Goal: Transaction & Acquisition: Download file/media

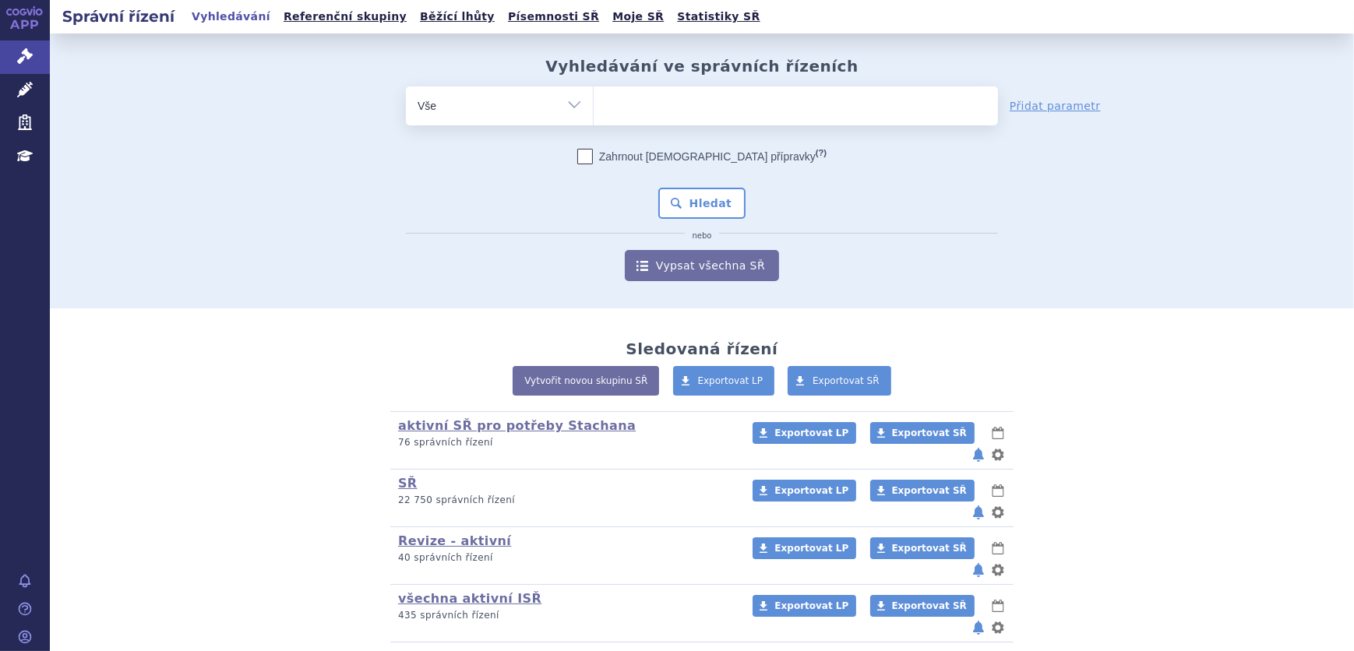
click at [55, 94] on div "Vyhledávání ve správních řízeních odstranit Vše Spisová značka" at bounding box center [702, 171] width 1304 height 275
click at [37, 93] on link "Léčivé přípravky" at bounding box center [25, 90] width 50 height 33
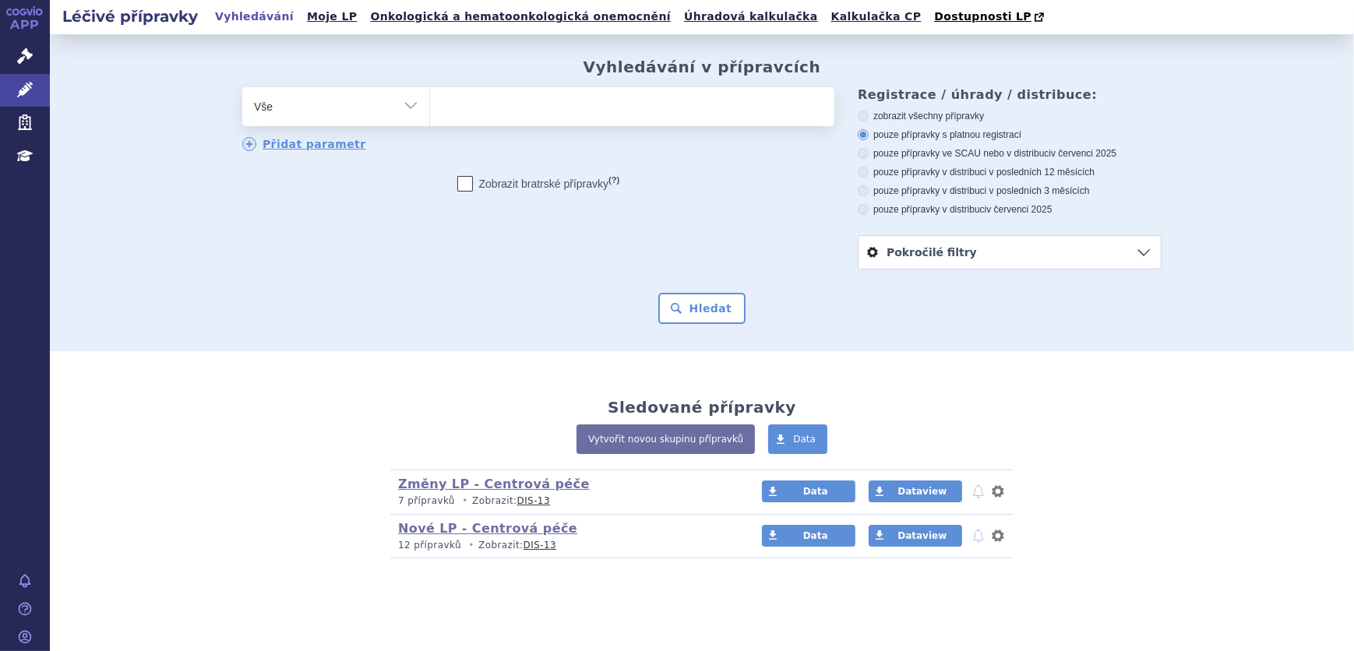
click at [327, 111] on select "Vše Přípravek/SUKL kód MAH VPOIS ATC/Aktivní látka Léková forma Síla" at bounding box center [335, 104] width 187 height 35
select select "filter-atc-group"
click at [242, 88] on select "Vše Přípravek/SUKL kód MAH VPOIS ATC/Aktivní látka Léková forma Síla" at bounding box center [335, 104] width 187 height 35
click at [461, 118] on ul at bounding box center [632, 103] width 404 height 33
click at [430, 118] on select at bounding box center [429, 105] width 1 height 39
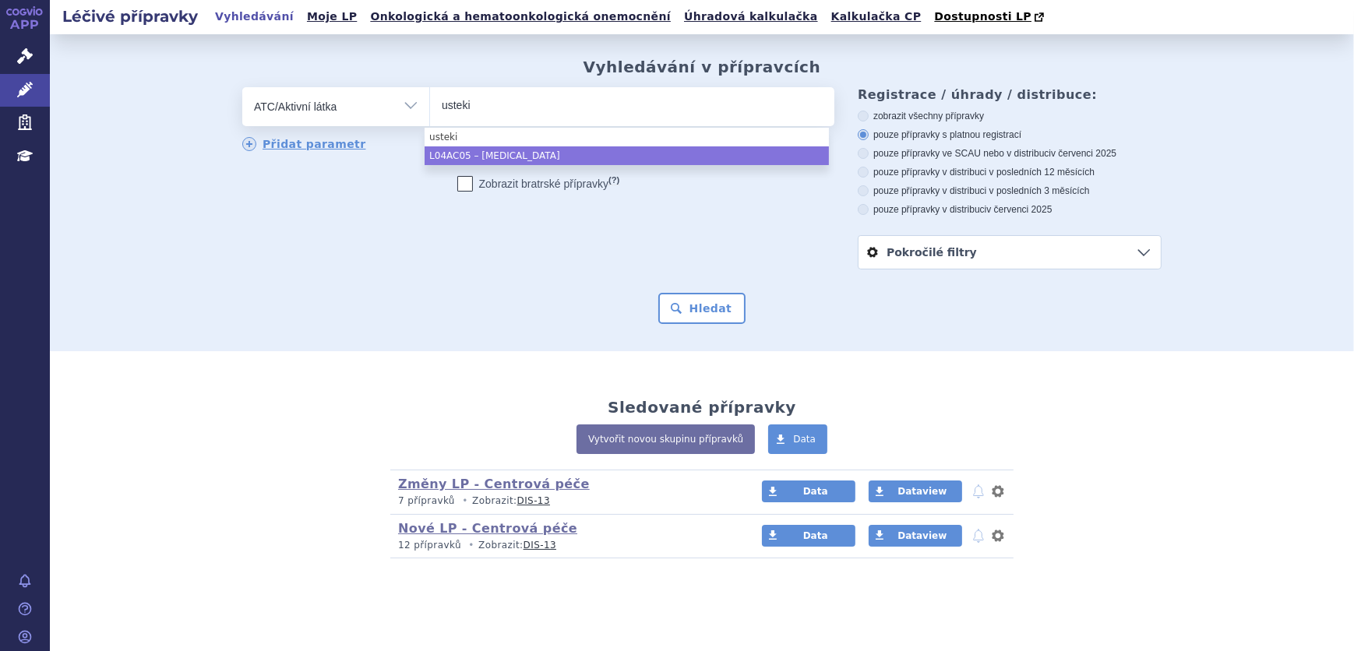
type input "usteki"
select select "L04AC05"
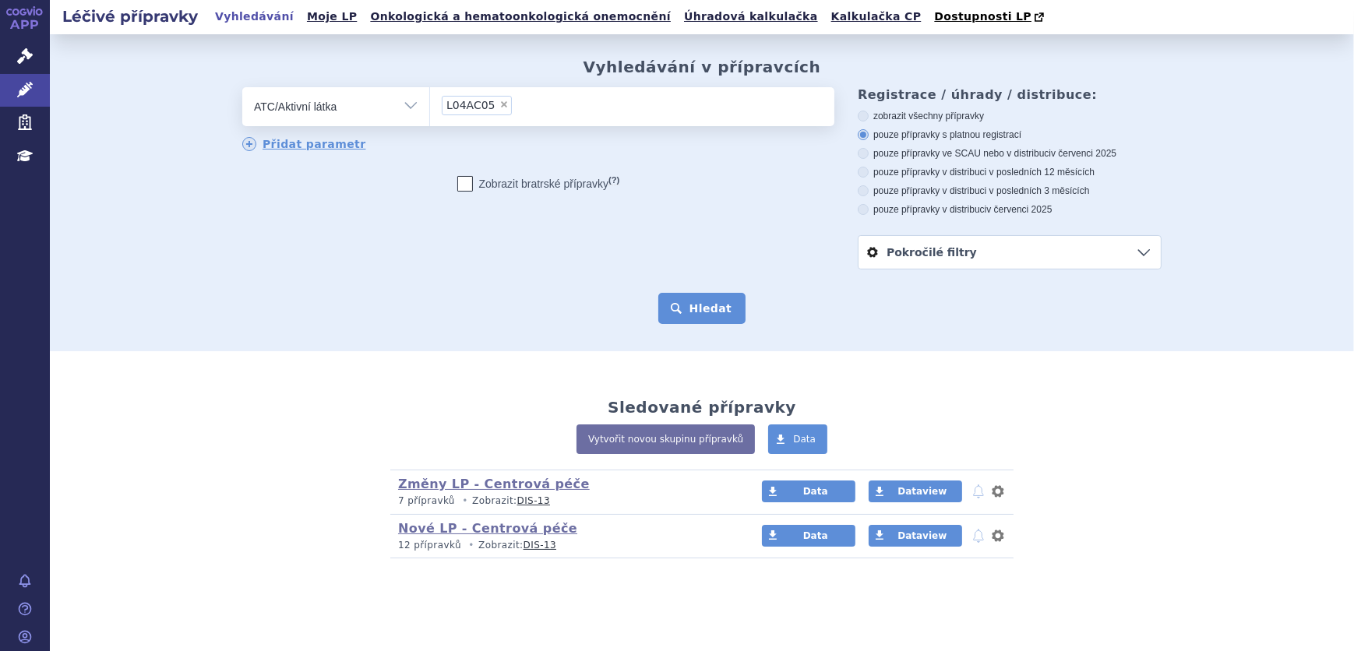
click at [695, 312] on button "Hledat" at bounding box center [702, 308] width 88 height 31
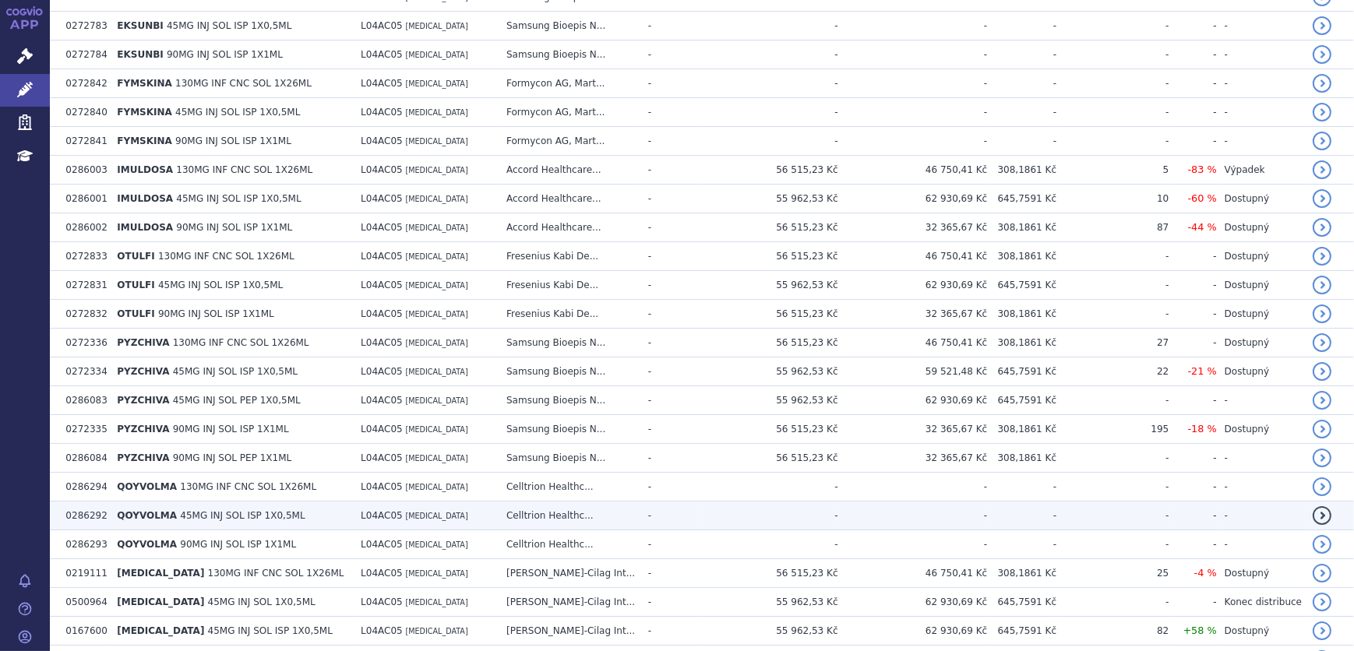
scroll to position [637, 0]
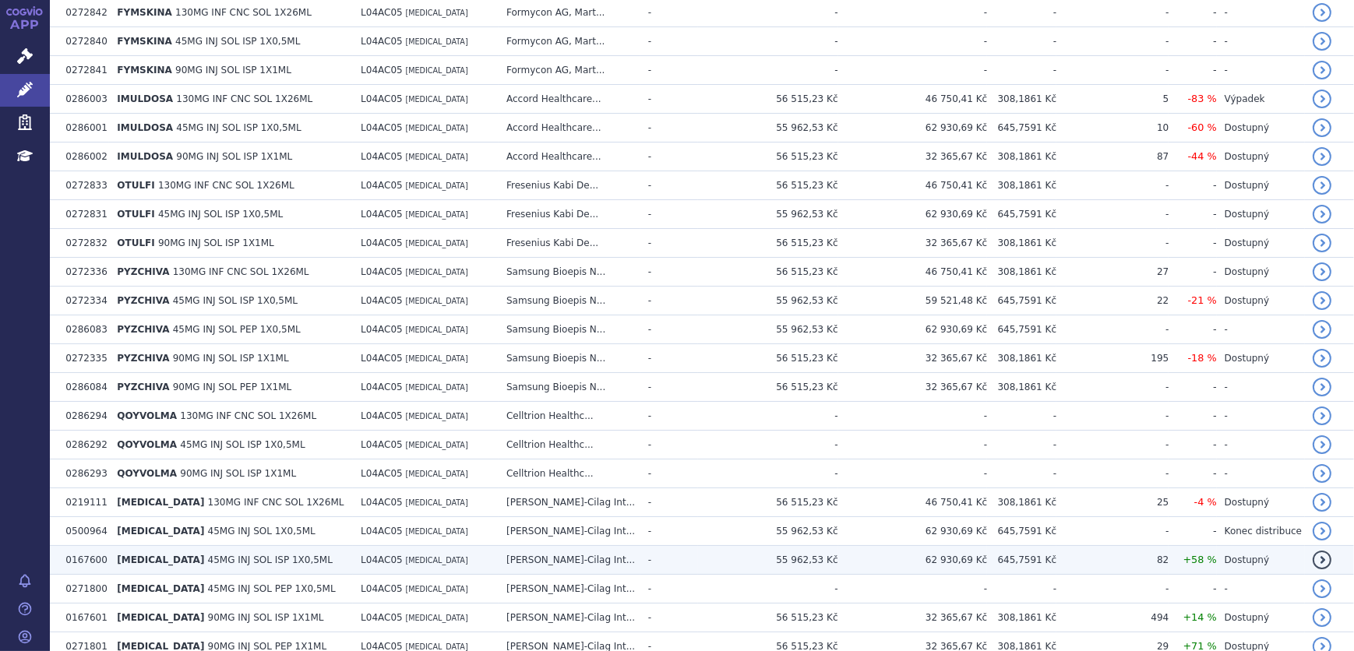
click at [361, 555] on span "L04AC05" at bounding box center [382, 560] width 42 height 11
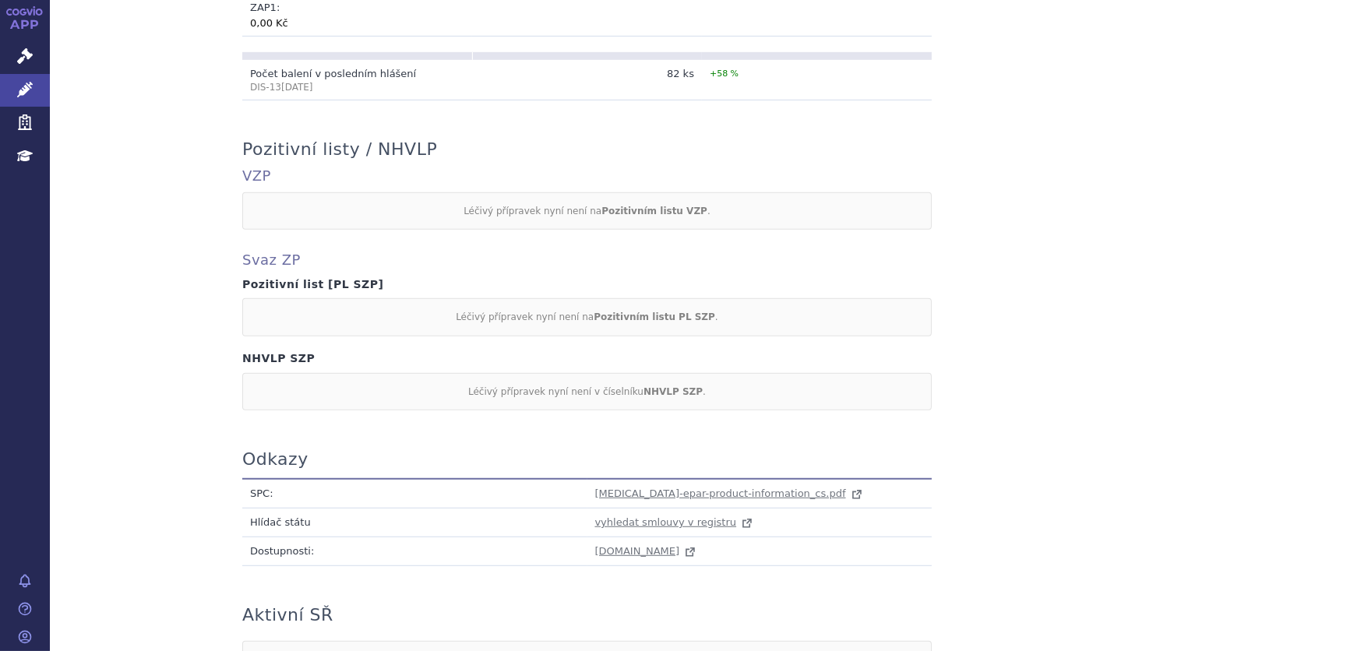
scroll to position [1322, 0]
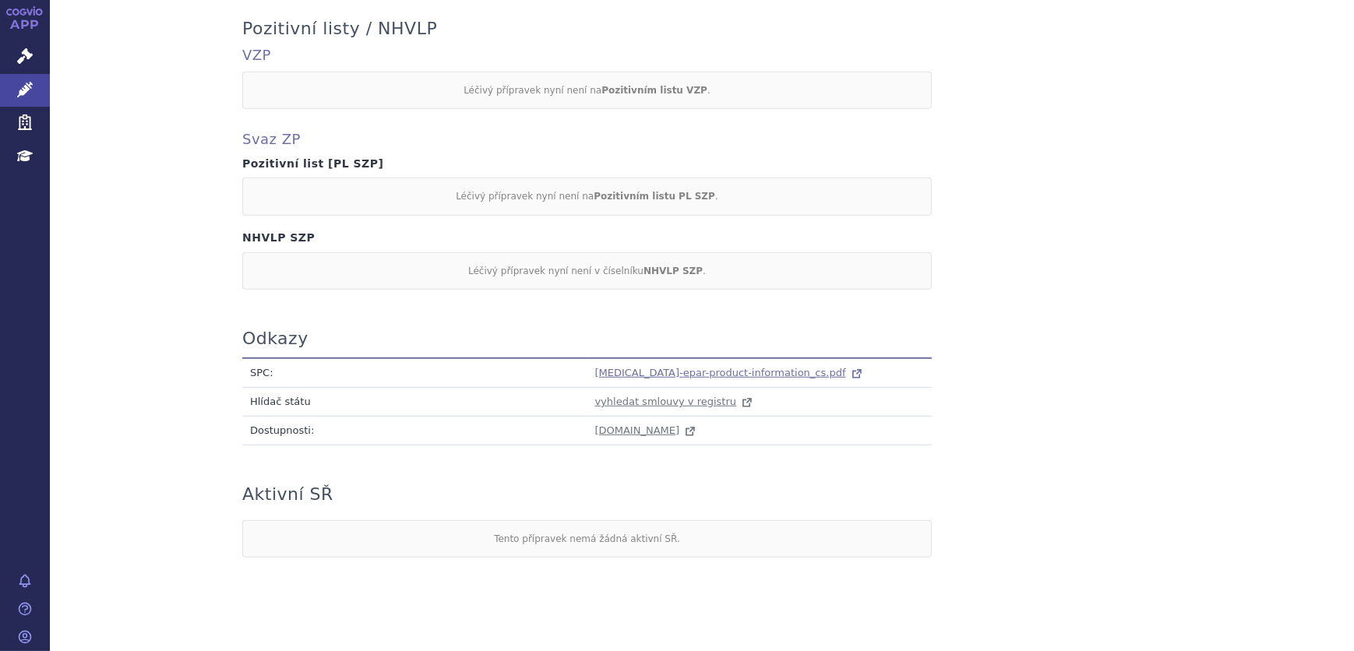
click at [651, 367] on span "stelara-epar-product-information_cs.pdf" at bounding box center [720, 373] width 251 height 12
